Goal: Navigation & Orientation: Understand site structure

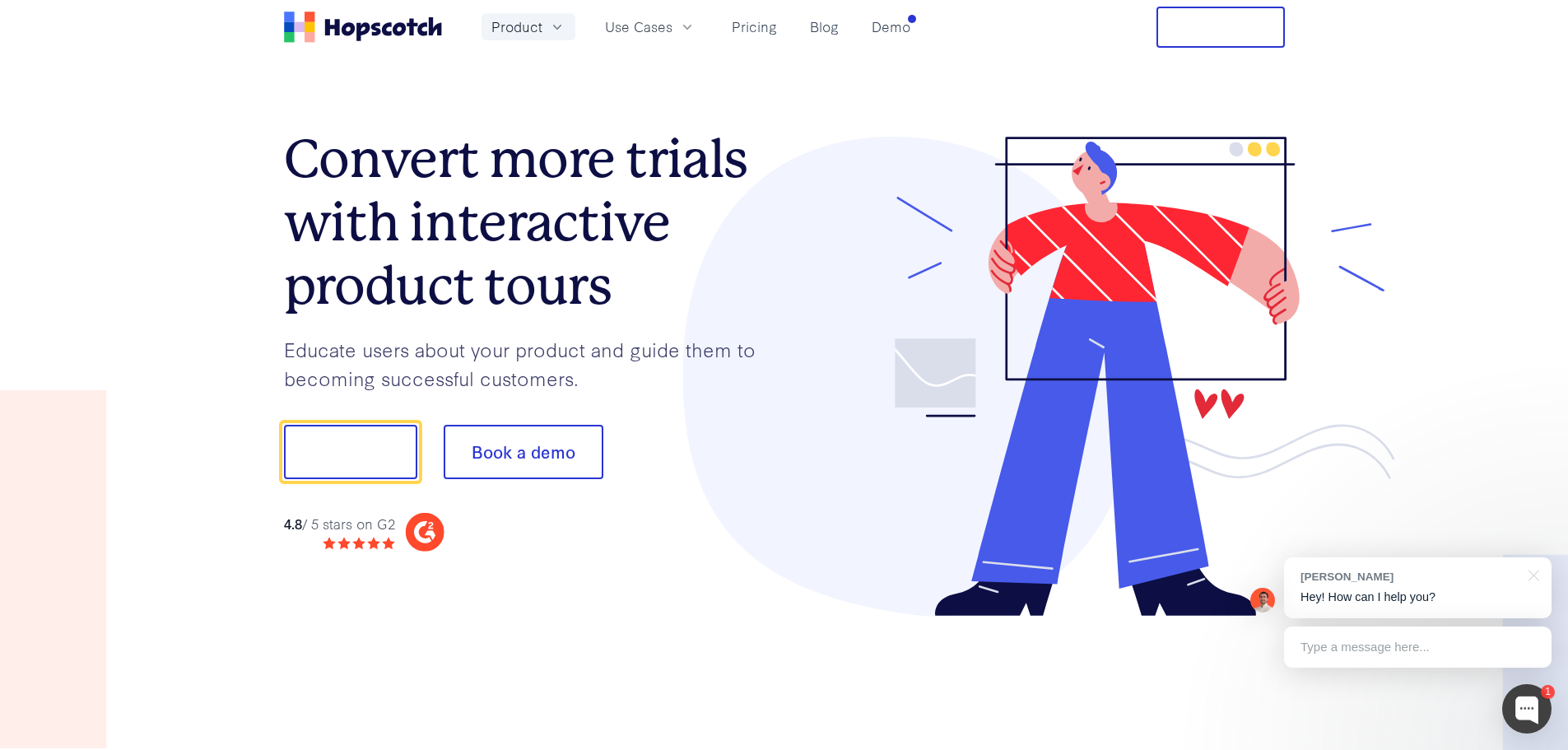
click at [527, 22] on span "Product" at bounding box center [517, 26] width 51 height 21
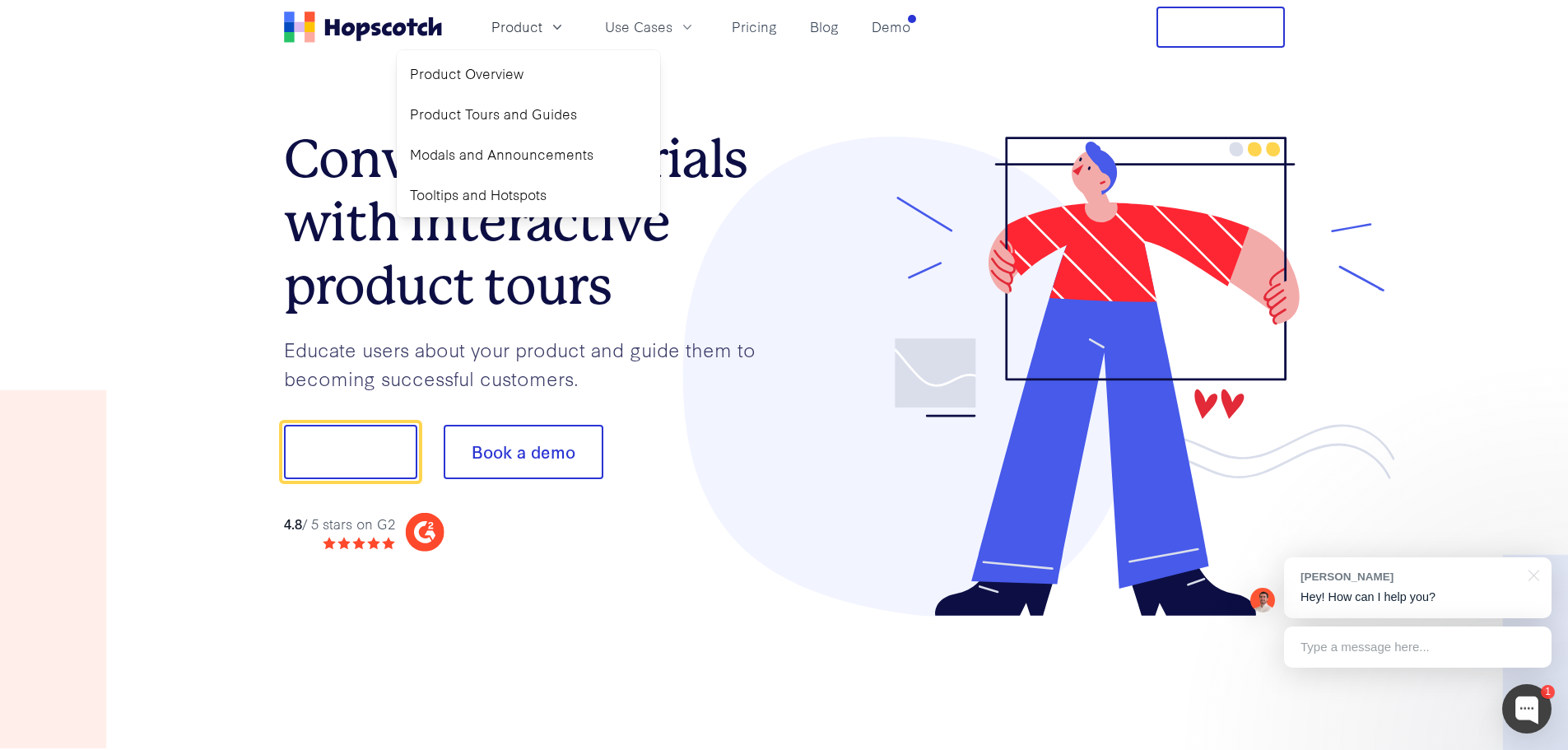
click at [886, 73] on section "Convert more trials with interactive product tours Educate users about your pro…" at bounding box center [785, 377] width 1001 height 644
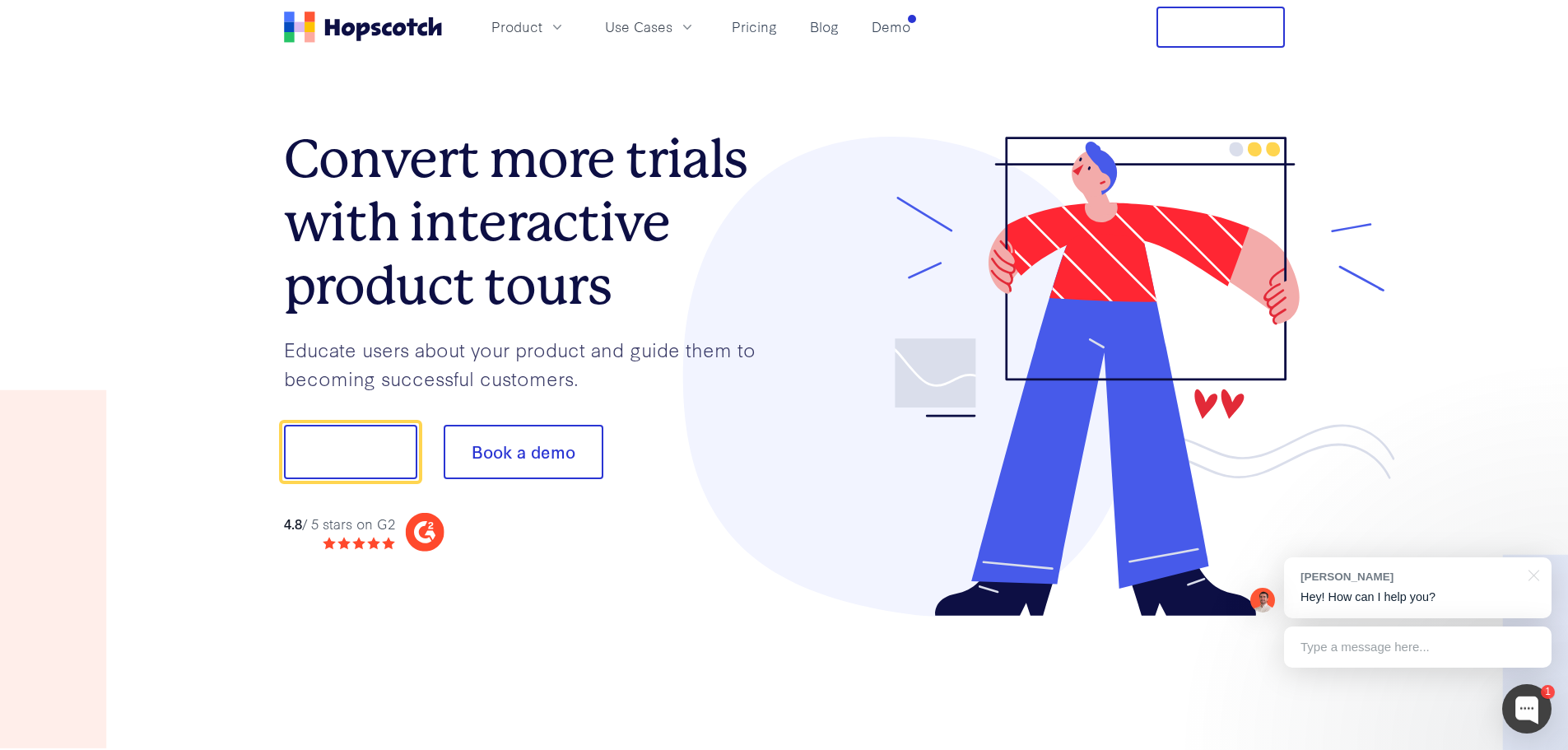
click at [1204, 46] on button "Free Trial" at bounding box center [1221, 27] width 128 height 42
click at [673, 24] on button "Use Cases" at bounding box center [650, 26] width 111 height 27
click at [506, 23] on span "Product" at bounding box center [517, 26] width 51 height 21
click at [895, 26] on link "Demo" at bounding box center [891, 26] width 52 height 27
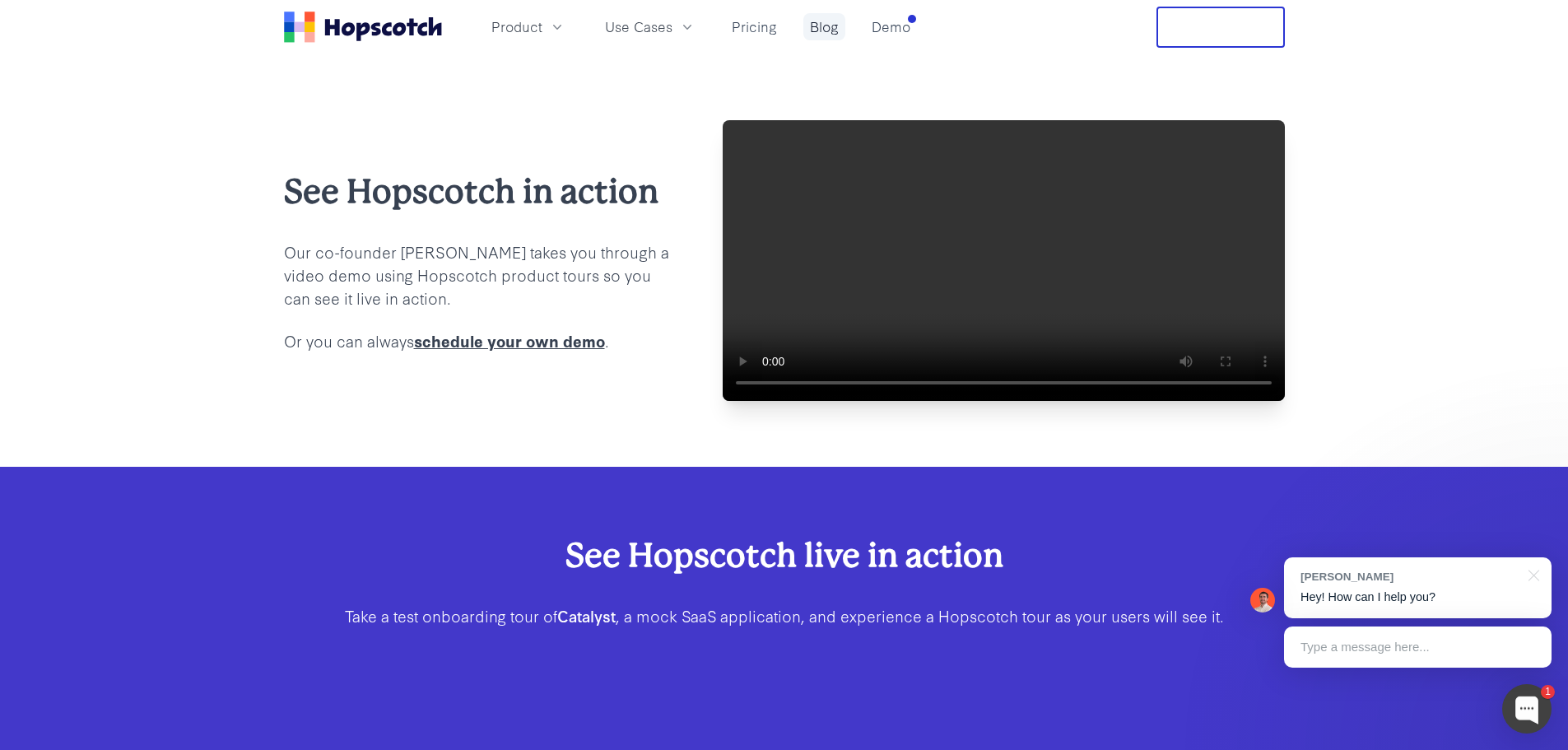
click at [824, 19] on link "Blog" at bounding box center [825, 26] width 42 height 27
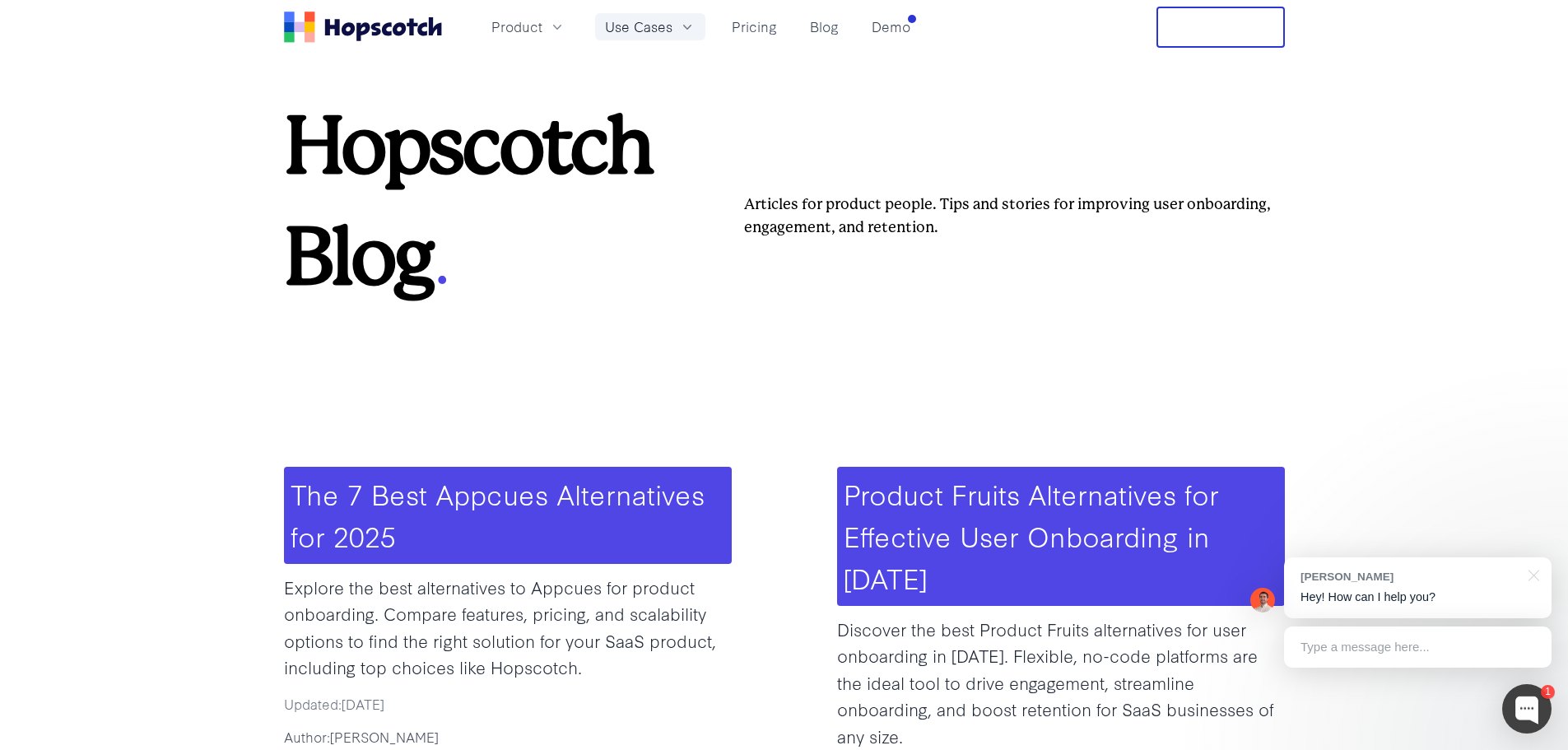
click at [676, 27] on button "Use Cases" at bounding box center [650, 26] width 111 height 27
click at [922, 114] on section "Hopscotch Blog . Articles for product people. Tips and stories for improving us…" at bounding box center [785, 208] width 1001 height 202
